Goal: Use online tool/utility: Utilize a website feature to perform a specific function

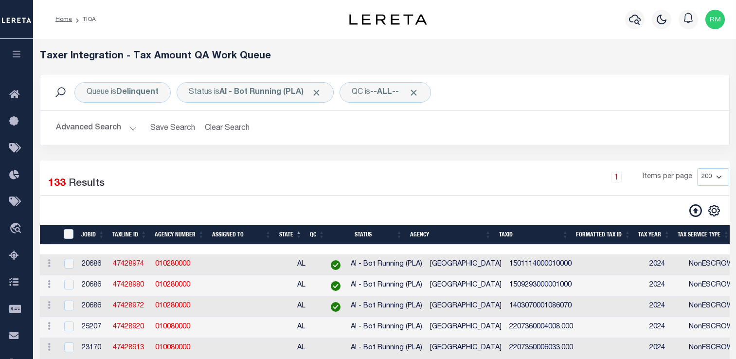
select select "200"
click at [73, 229] on input "TaxID" at bounding box center [69, 234] width 10 height 10
checkbox input "true"
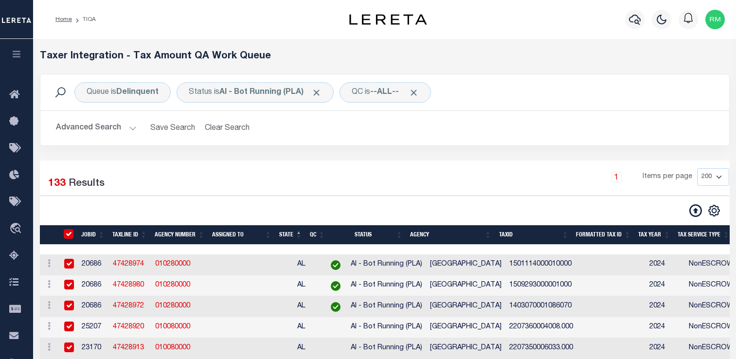
checkbox input "true"
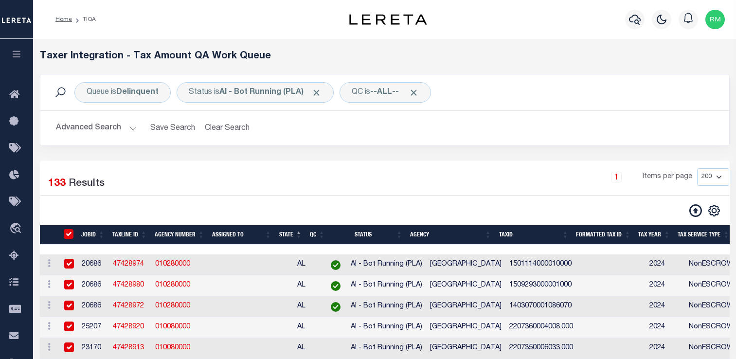
checkbox input "true"
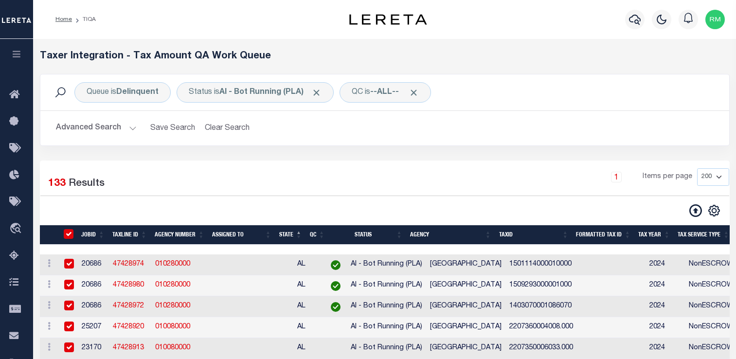
checkbox input "true"
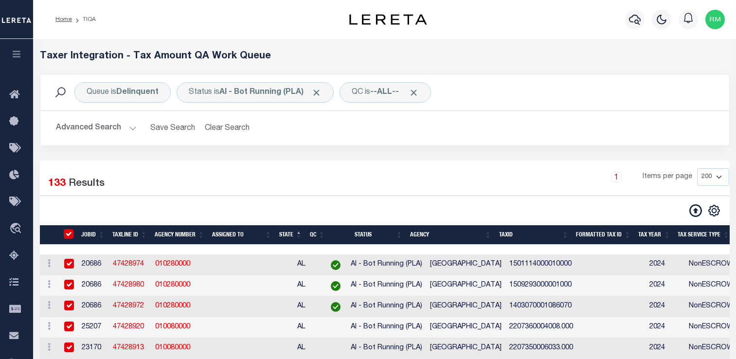
checkbox input "true"
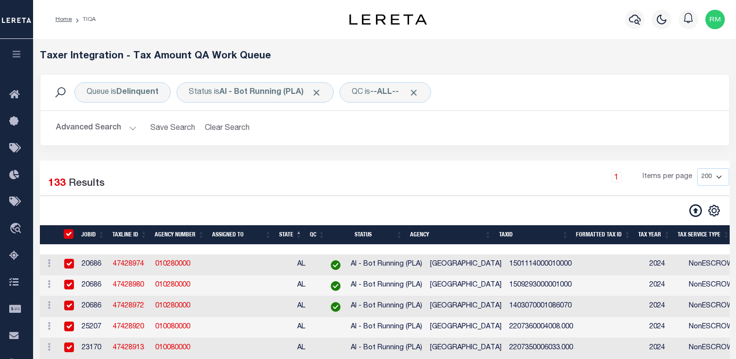
checkbox input "true"
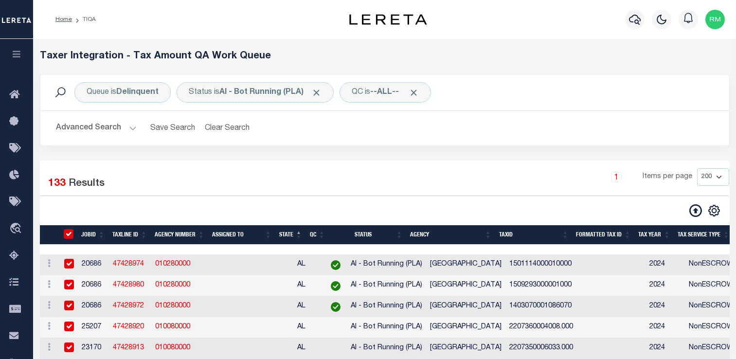
checkbox input "true"
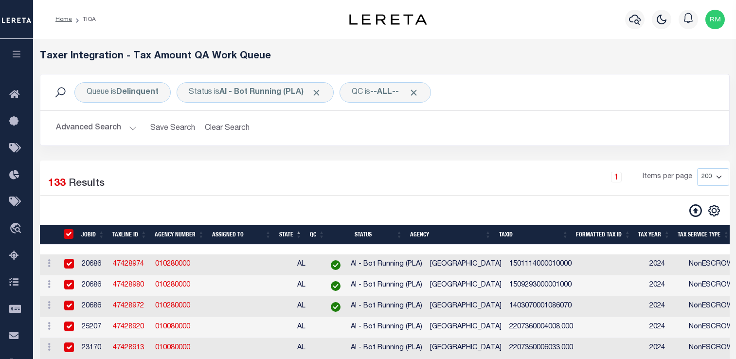
checkbox input "true"
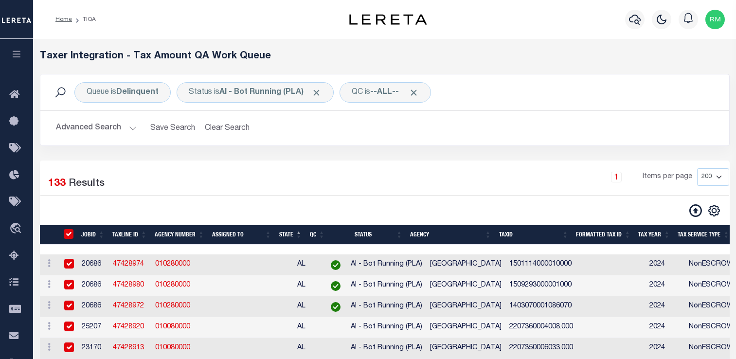
checkbox input "true"
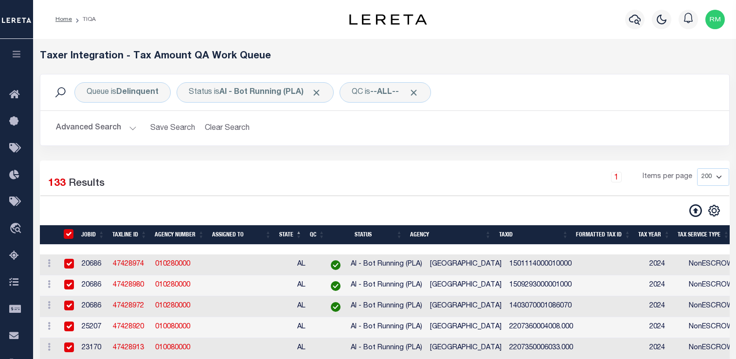
checkbox input "true"
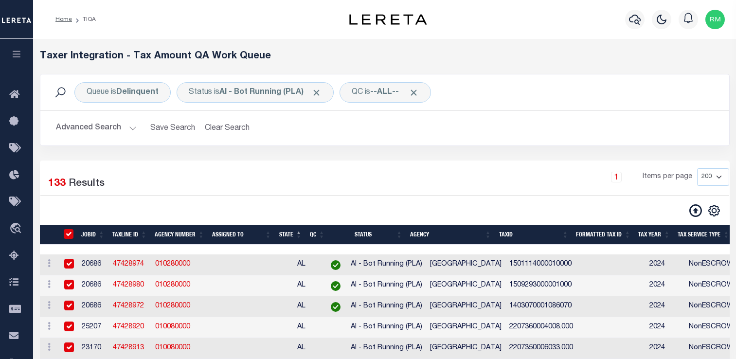
checkbox input "true"
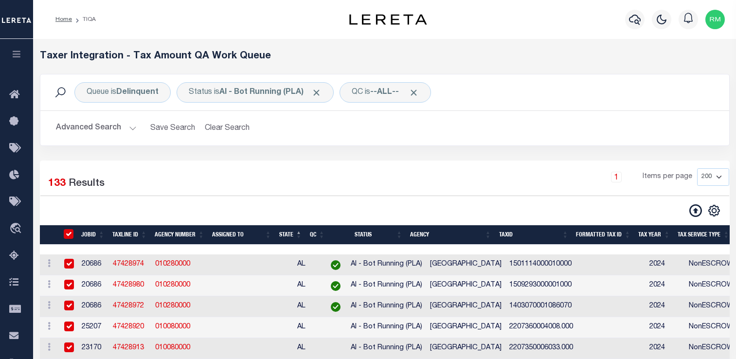
checkbox input "true"
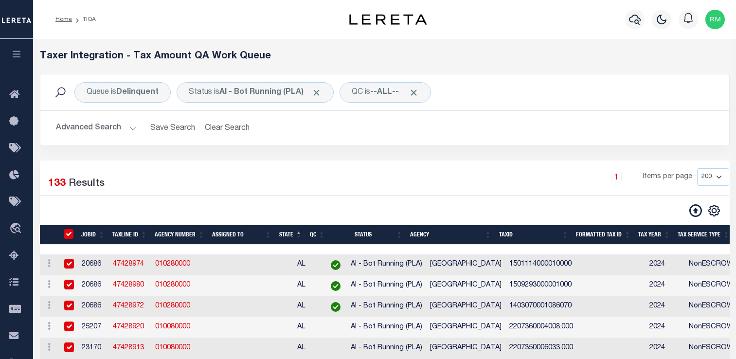
checkbox input "true"
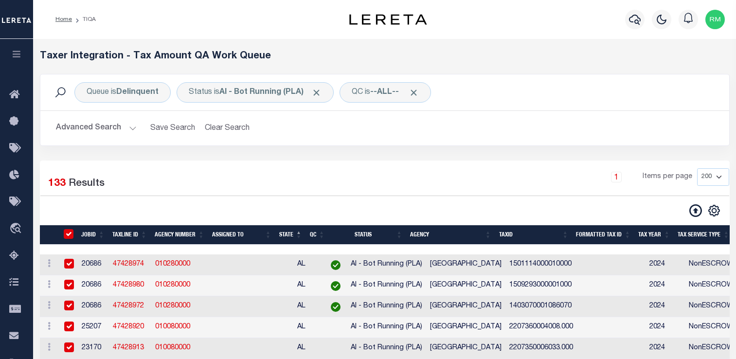
checkbox input "true"
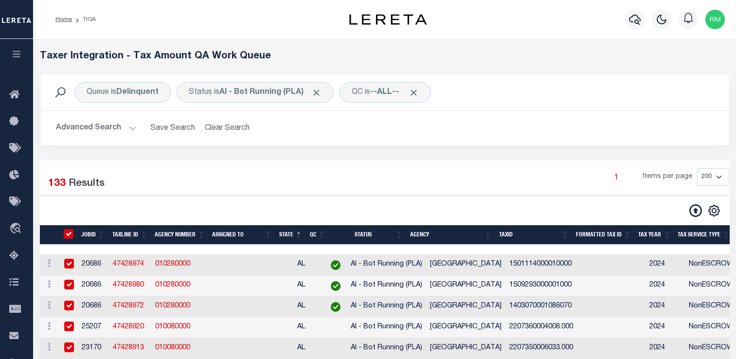
checkbox input "true"
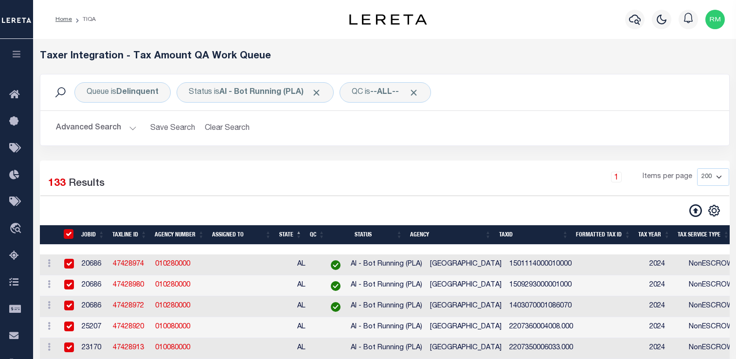
checkbox input "true"
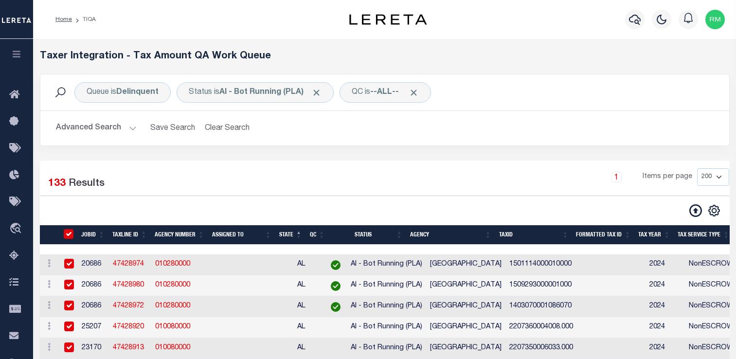
checkbox input "true"
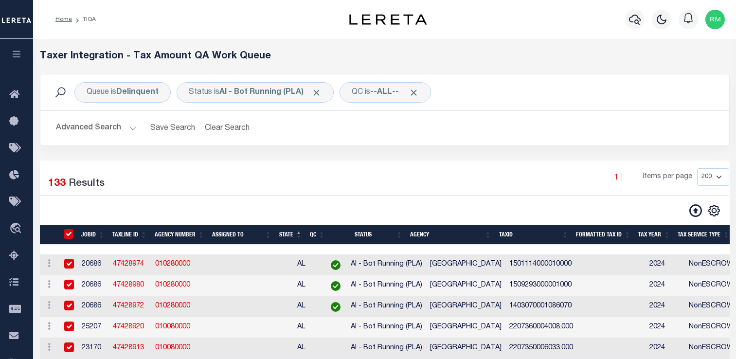
checkbox input "true"
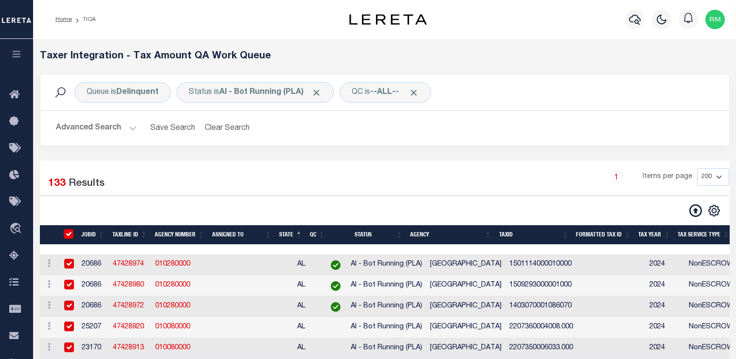
checkbox input "true"
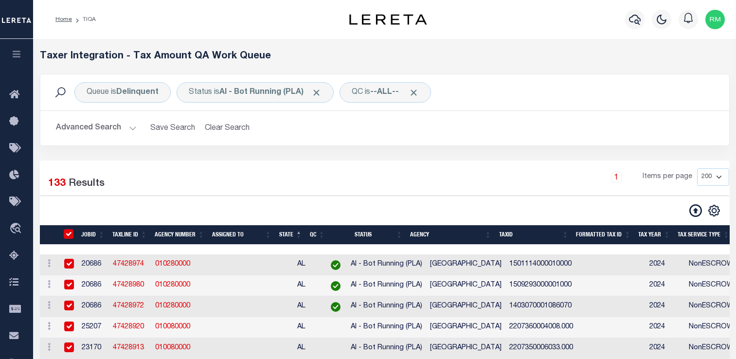
checkbox input "true"
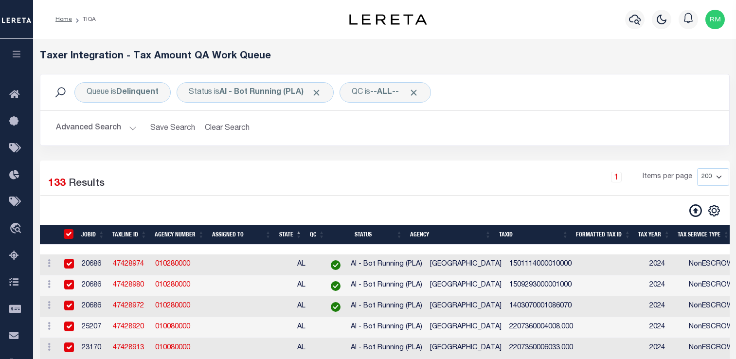
checkbox input "true"
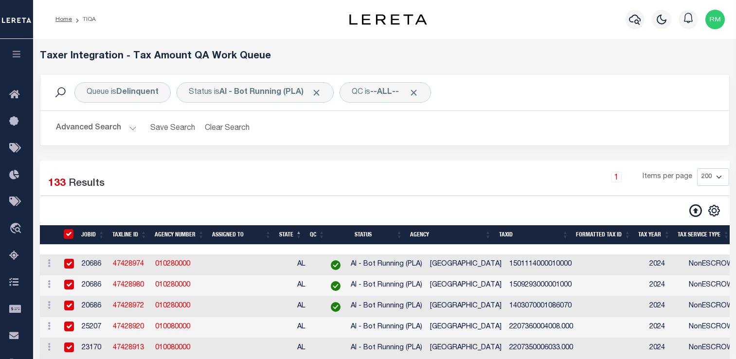
checkbox input "true"
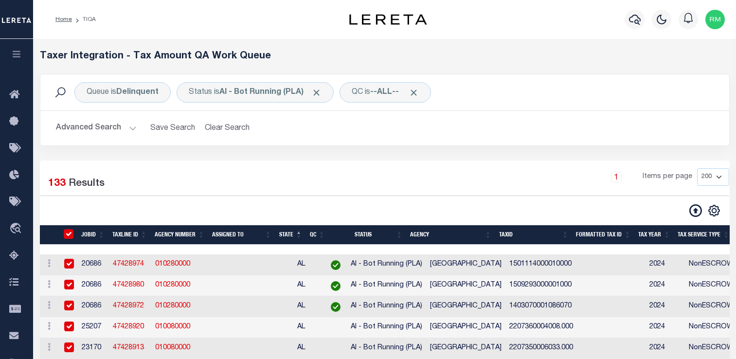
checkbox input "true"
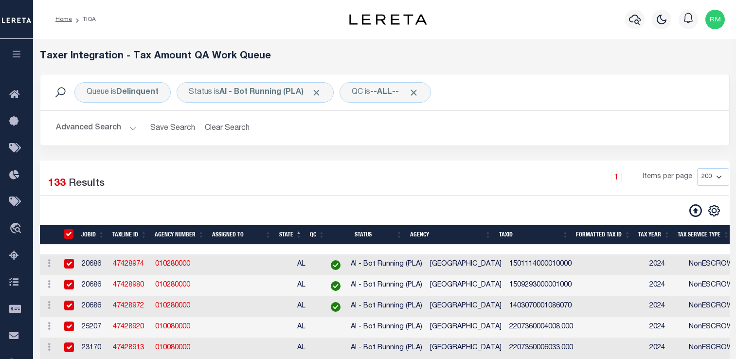
checkbox input "true"
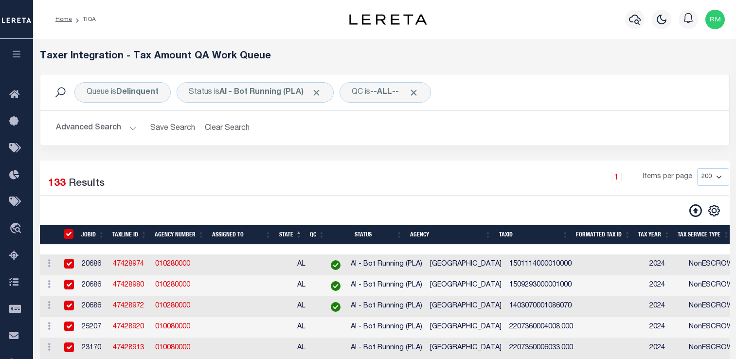
checkbox input "true"
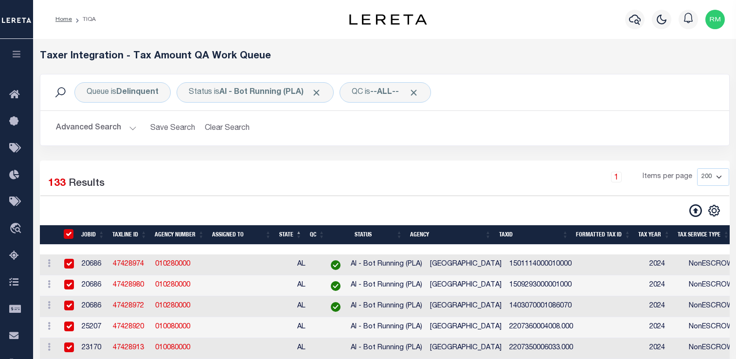
checkbox input "true"
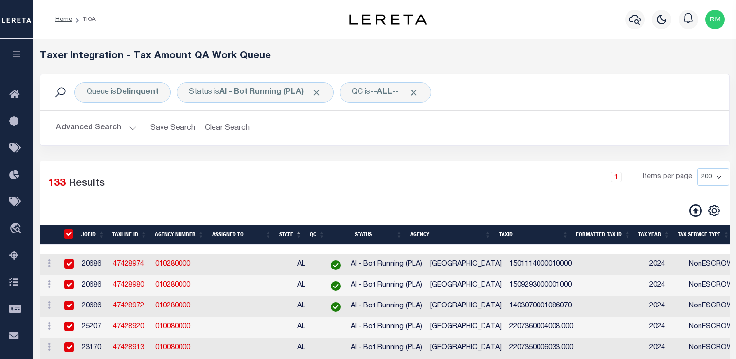
checkbox input "true"
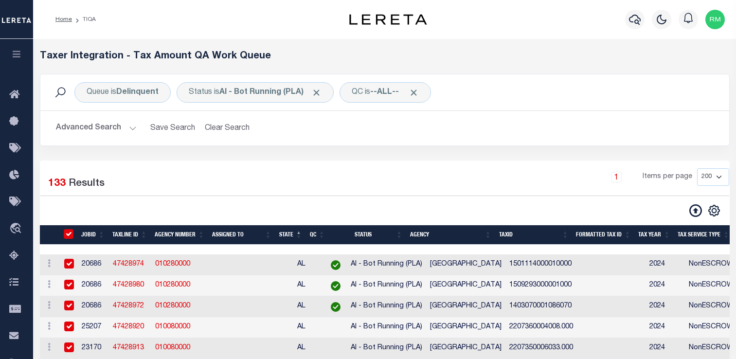
checkbox input "true"
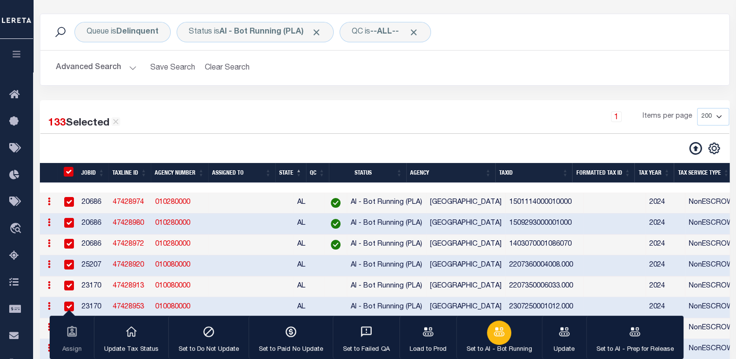
click at [487, 333] on div "button" at bounding box center [499, 333] width 24 height 24
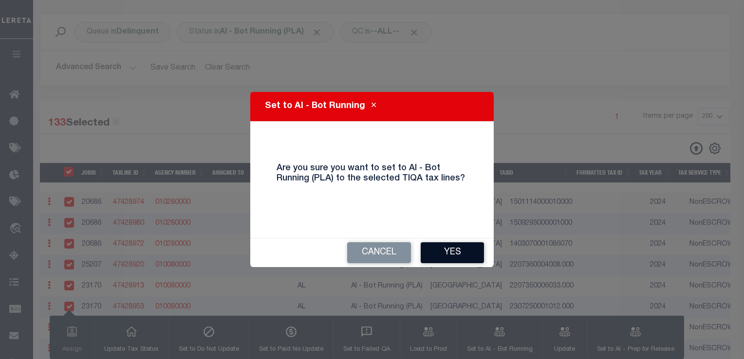
click at [442, 247] on button "Yes" at bounding box center [452, 252] width 63 height 21
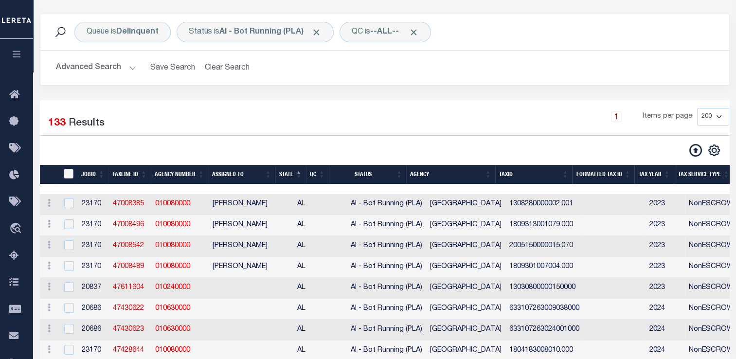
click at [64, 171] on input "TaxID" at bounding box center [69, 174] width 10 height 10
checkbox input "true"
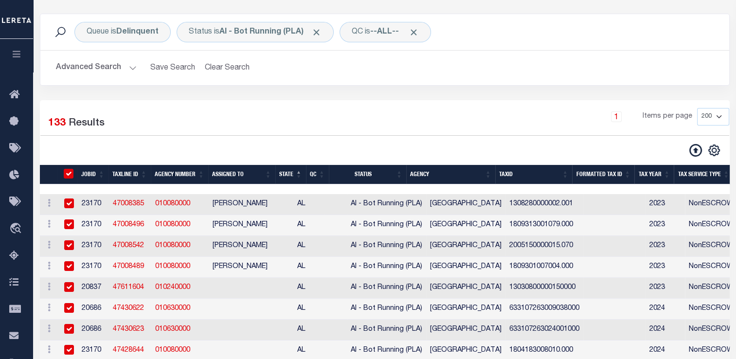
checkbox input "true"
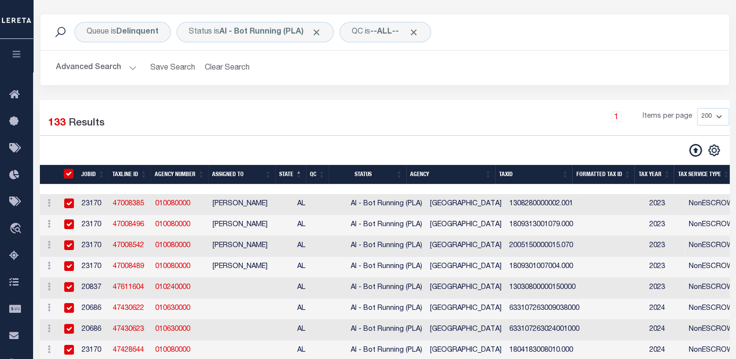
checkbox input "true"
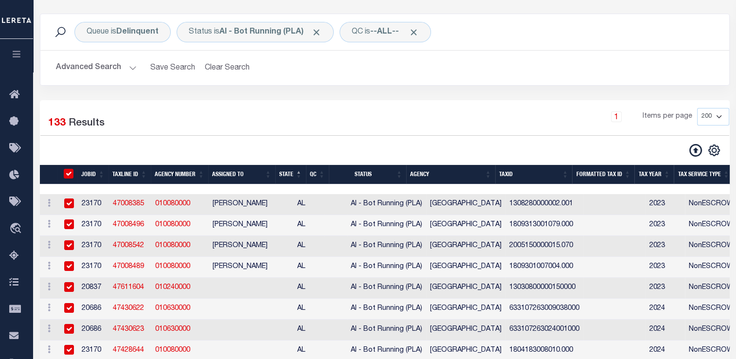
checkbox input "true"
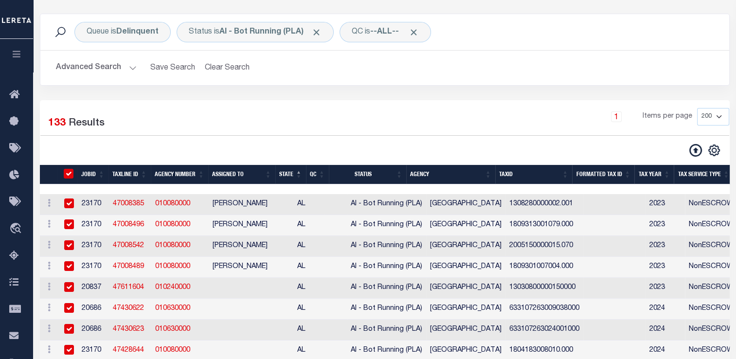
checkbox input "true"
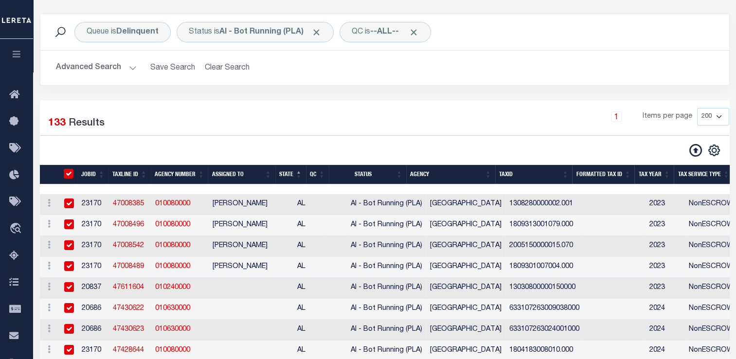
checkbox input "true"
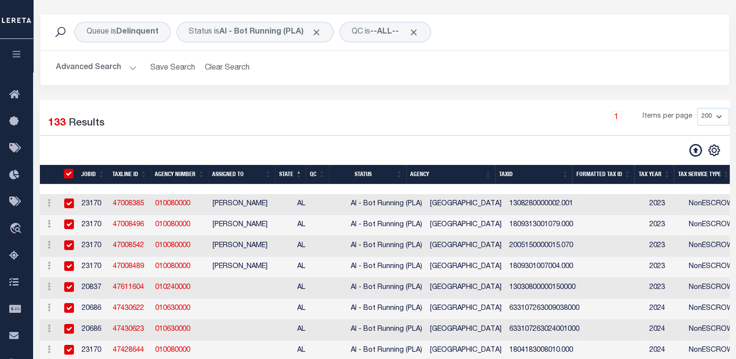
checkbox input "true"
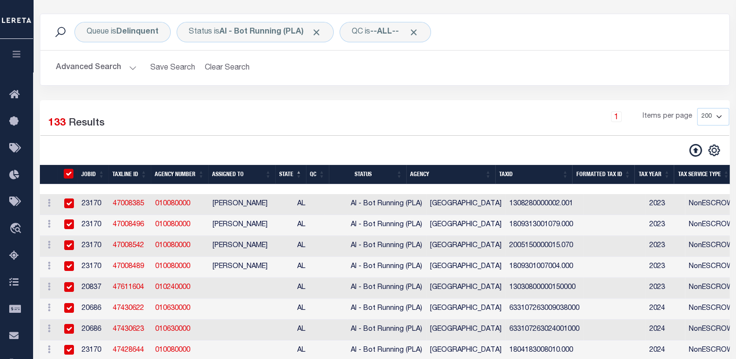
checkbox input "true"
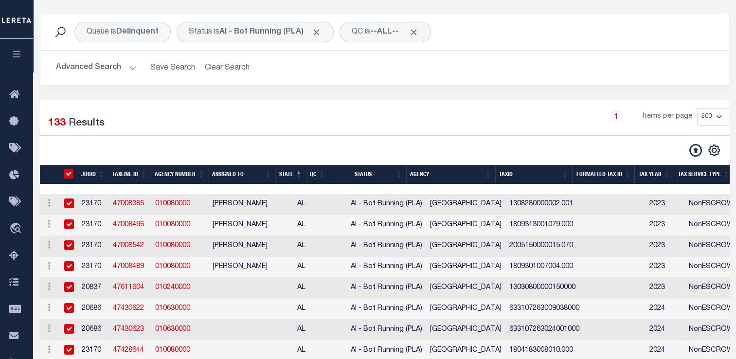
checkbox input "true"
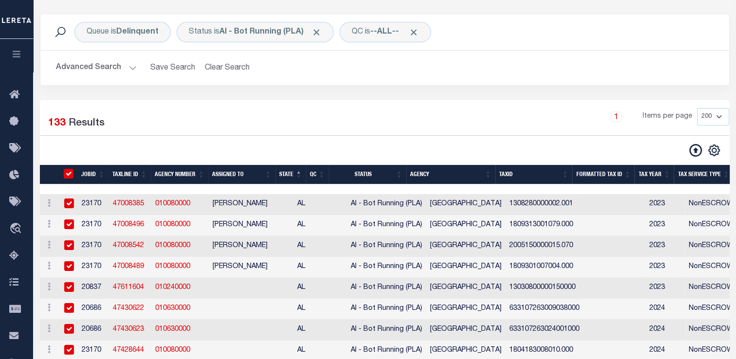
checkbox input "true"
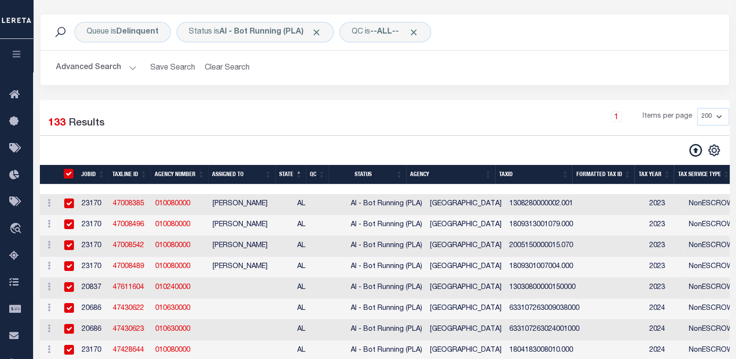
checkbox input "true"
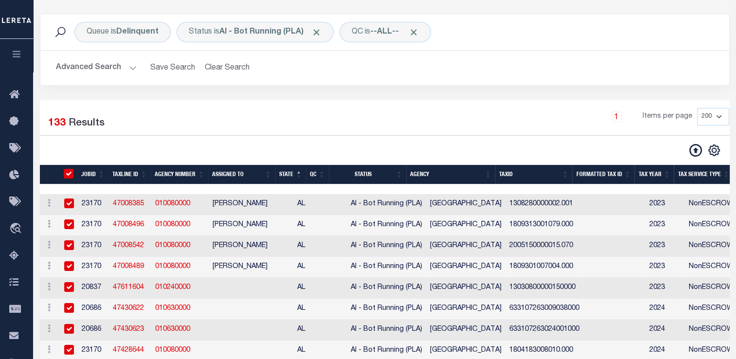
checkbox input "true"
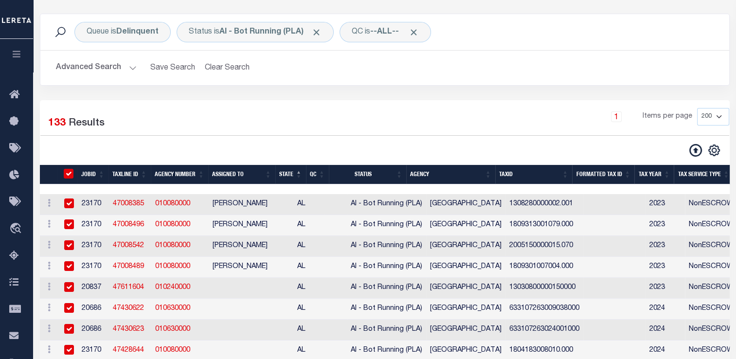
checkbox input "true"
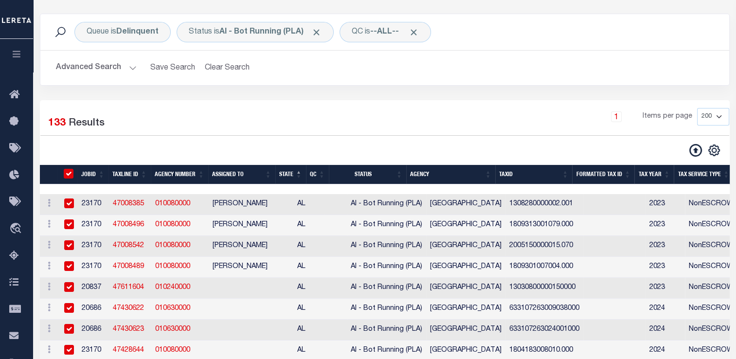
checkbox input "true"
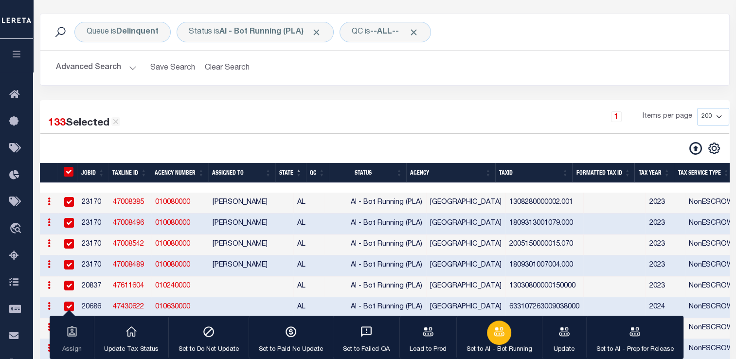
click at [489, 326] on div "button" at bounding box center [499, 333] width 24 height 24
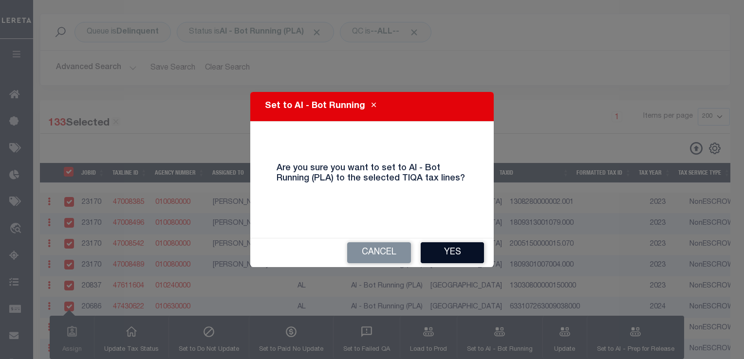
click at [462, 254] on button "Yes" at bounding box center [452, 252] width 63 height 21
